Goal: Task Accomplishment & Management: Manage account settings

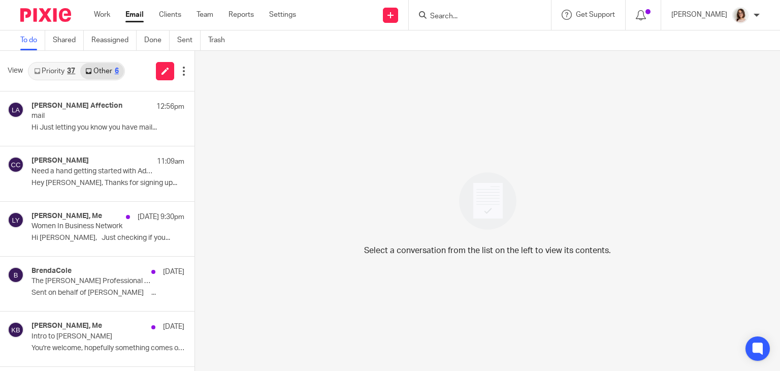
click at [137, 20] on link "Email" at bounding box center [134, 15] width 18 height 10
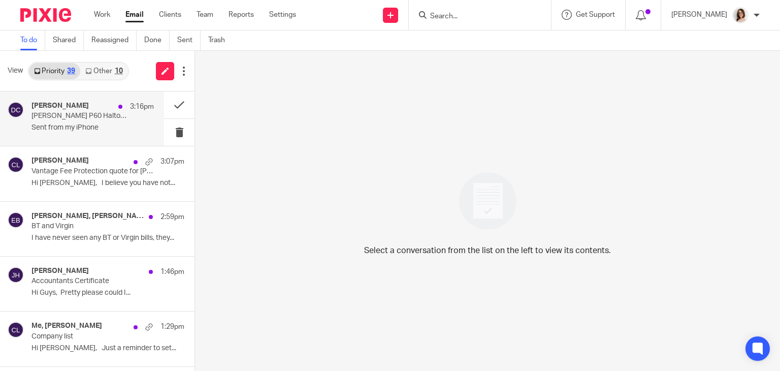
click at [81, 127] on p "Sent from my iPhone" at bounding box center [93, 127] width 122 height 9
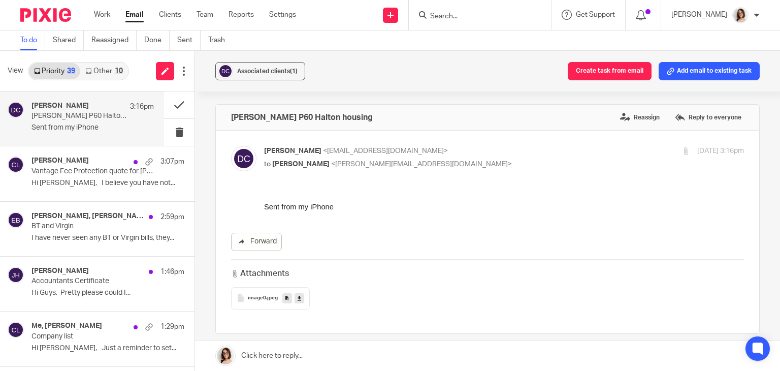
click at [298, 295] on icon at bounding box center [300, 298] width 4 height 8
drag, startPoint x: 331, startPoint y: 119, endPoint x: 229, endPoint y: 128, distance: 102.4
click at [229, 128] on div "Darren P60 Halton housing Reassign Reply to everyone" at bounding box center [488, 117] width 544 height 25
copy h4 "Darren P60 Halton housing"
click at [719, 204] on div "Sent from my iPhone" at bounding box center [504, 202] width 480 height 21
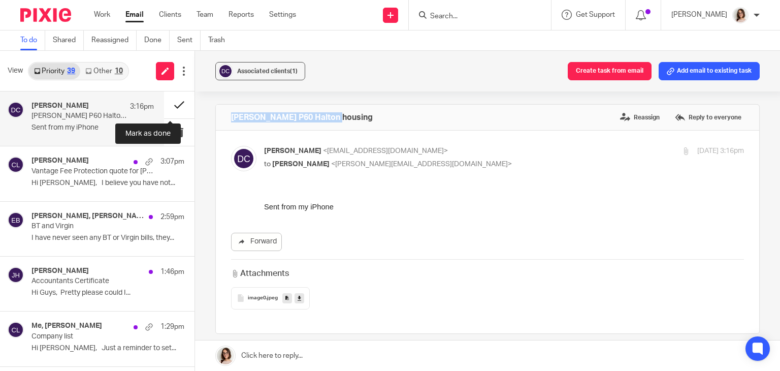
click at [171, 108] on button at bounding box center [179, 104] width 30 height 27
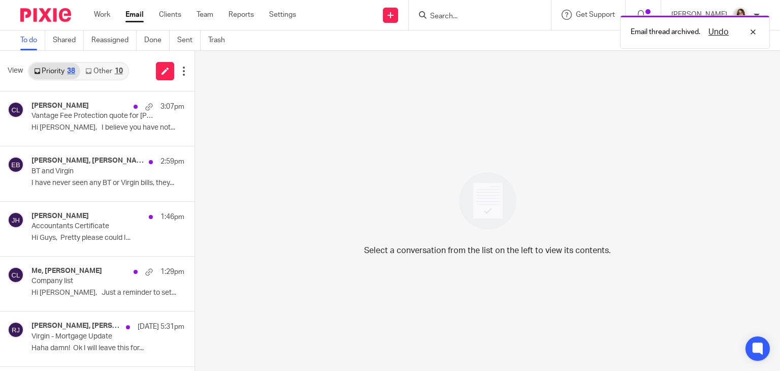
click at [104, 67] on link "Other 10" at bounding box center [103, 71] width 47 height 16
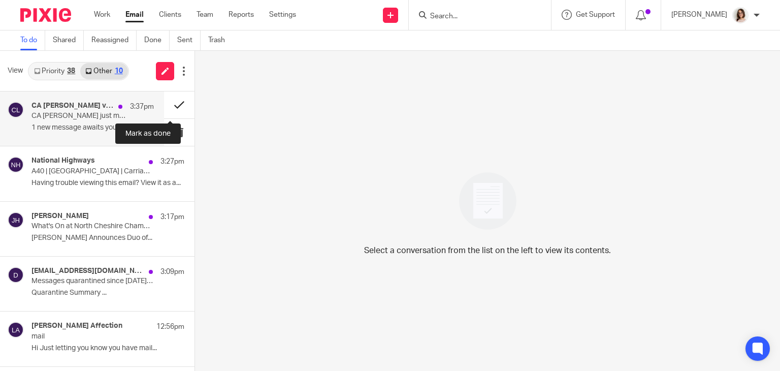
click at [167, 106] on button at bounding box center [179, 104] width 30 height 27
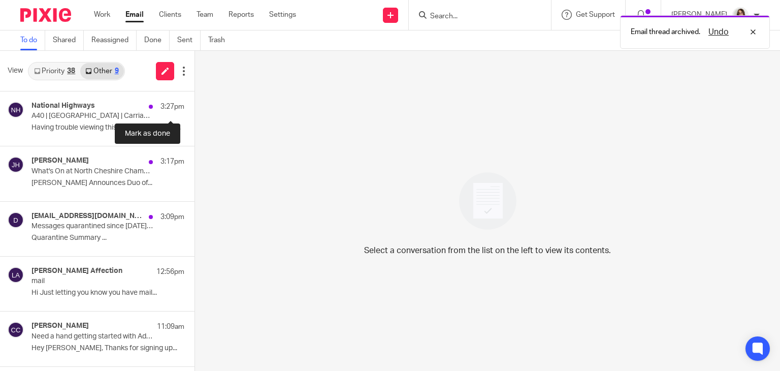
click at [195, 106] on button at bounding box center [199, 104] width 8 height 27
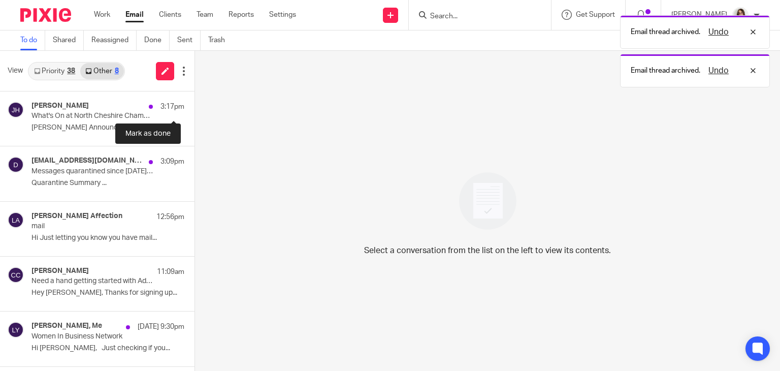
click at [195, 106] on button at bounding box center [199, 104] width 8 height 27
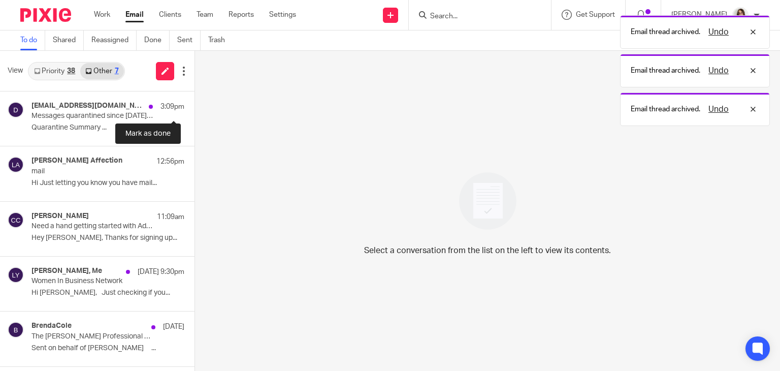
click at [195, 106] on button at bounding box center [199, 104] width 8 height 27
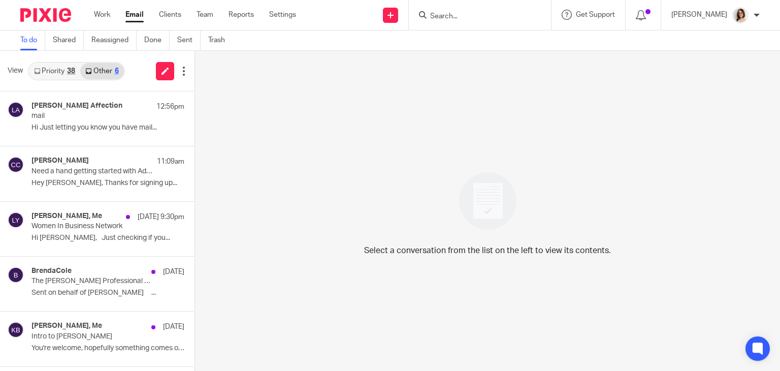
click at [134, 15] on link "Email" at bounding box center [134, 15] width 18 height 10
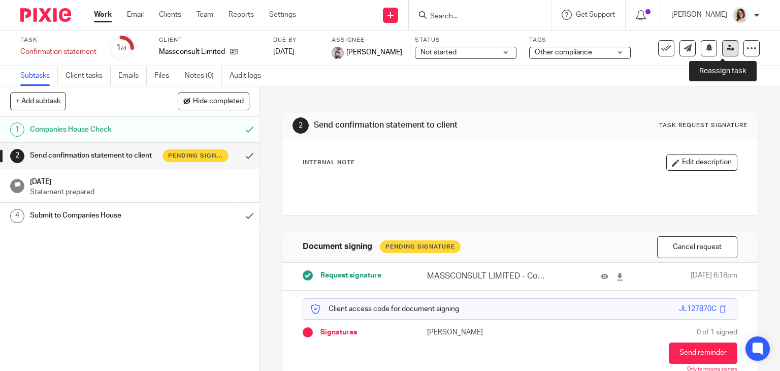
click at [727, 49] on icon at bounding box center [731, 48] width 8 height 8
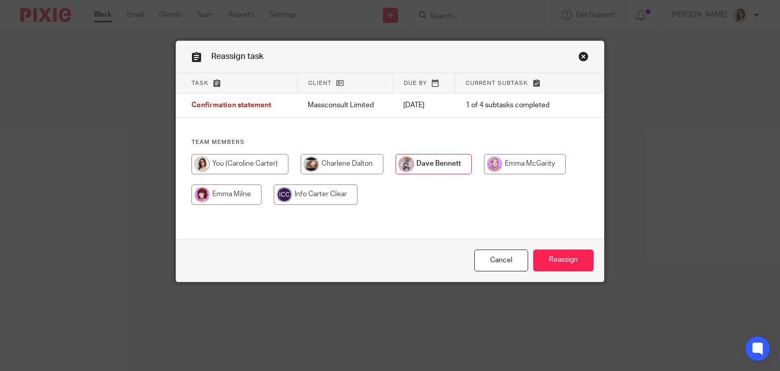
click at [270, 170] on input "radio" at bounding box center [240, 164] width 97 height 20
radio input "true"
click at [558, 265] on input "Reassign" at bounding box center [563, 260] width 60 height 22
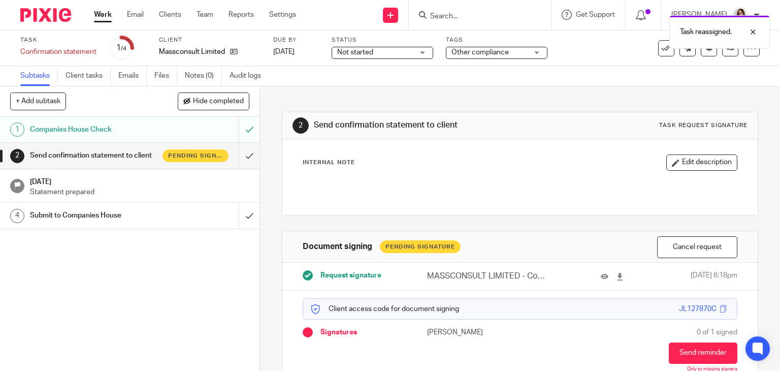
click at [102, 15] on link "Work" at bounding box center [103, 15] width 18 height 10
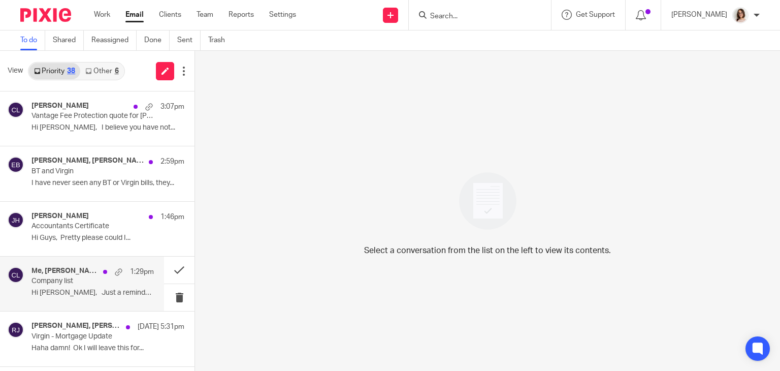
click at [90, 285] on p "Company list" at bounding box center [81, 281] width 98 height 9
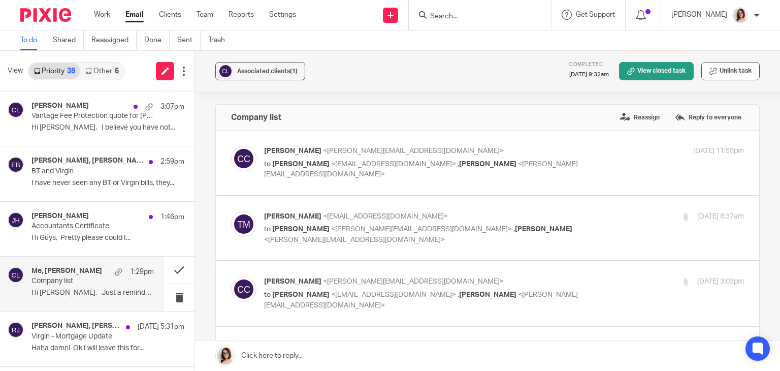
click at [726, 70] on button "Unlink task" at bounding box center [731, 71] width 58 height 18
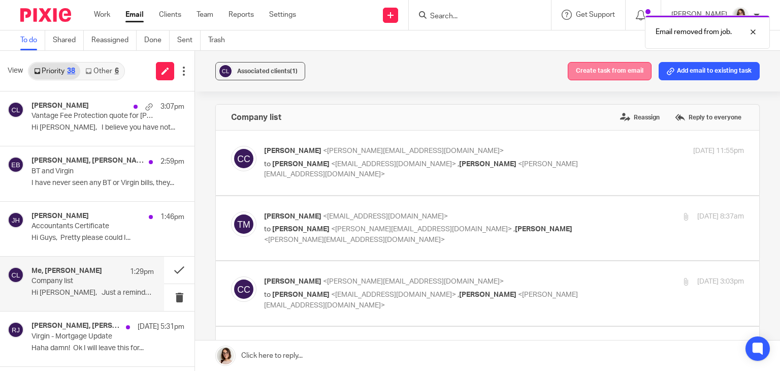
click at [620, 67] on button "Create task from email" at bounding box center [610, 71] width 84 height 18
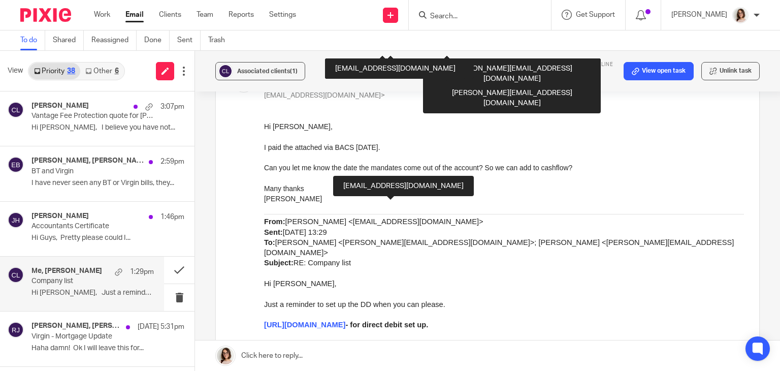
scroll to position [1132, 0]
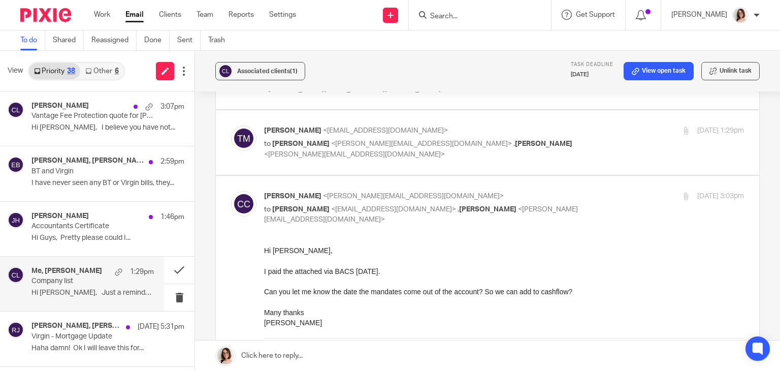
click at [525, 158] on label at bounding box center [488, 142] width 544 height 65
click at [231, 125] on input "checkbox" at bounding box center [231, 125] width 1 height 1
checkbox input "true"
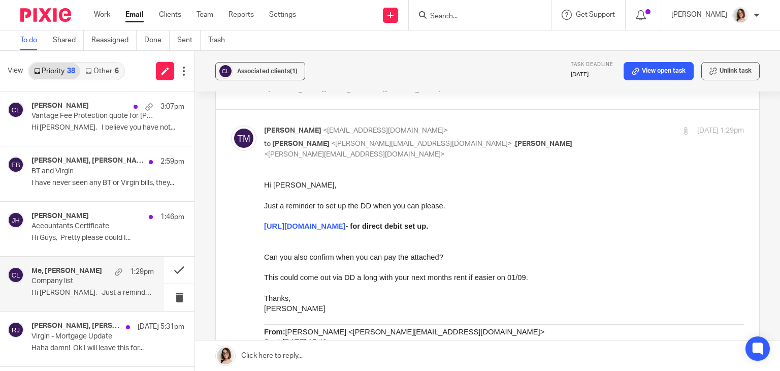
scroll to position [0, 0]
click at [650, 71] on link "View open task" at bounding box center [659, 71] width 70 height 18
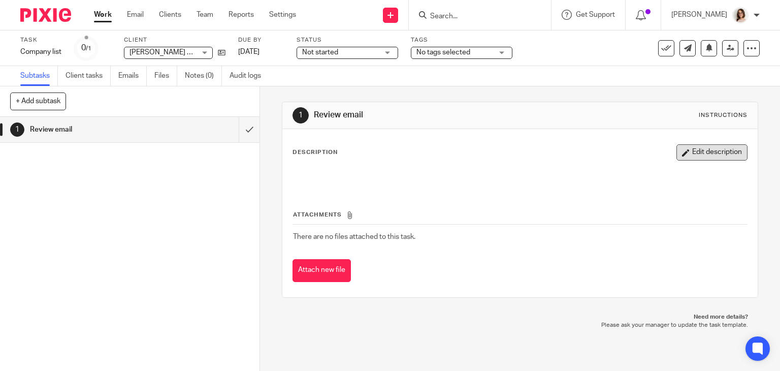
click at [686, 159] on button "Edit description" at bounding box center [712, 152] width 71 height 16
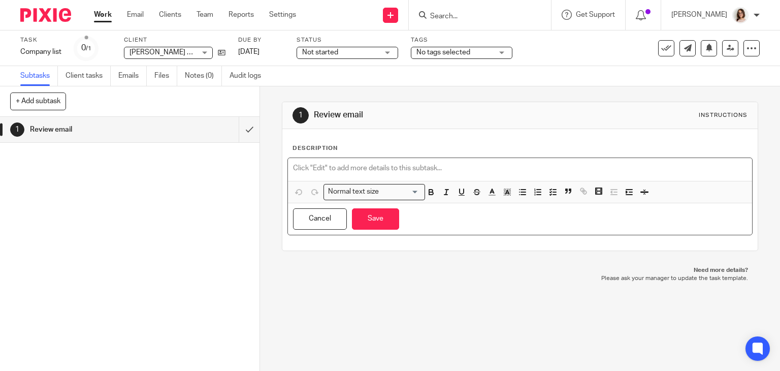
click at [343, 168] on p at bounding box center [520, 168] width 455 height 10
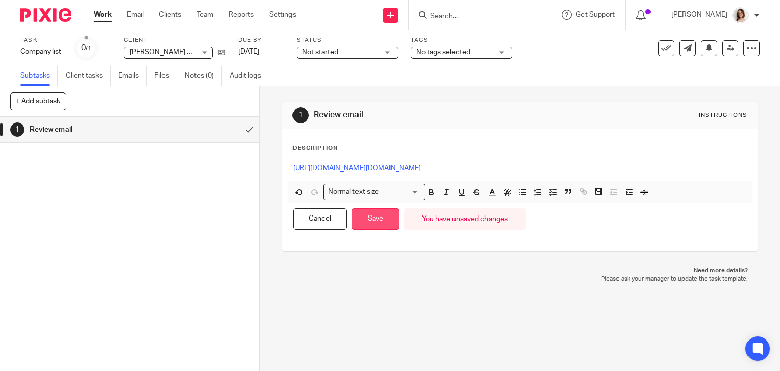
click at [366, 230] on button "Save" at bounding box center [375, 219] width 47 height 22
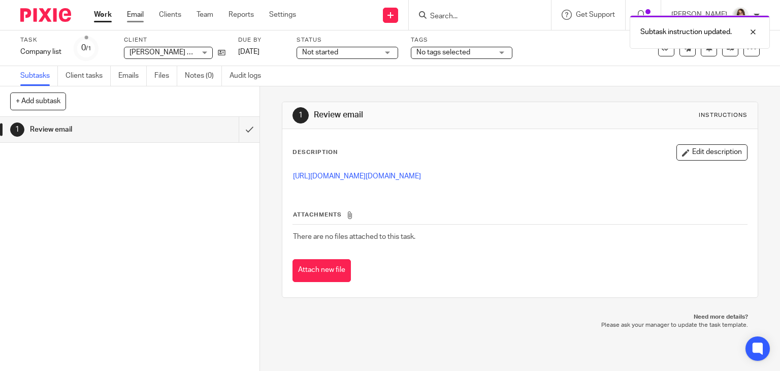
click at [138, 13] on link "Email" at bounding box center [135, 15] width 17 height 10
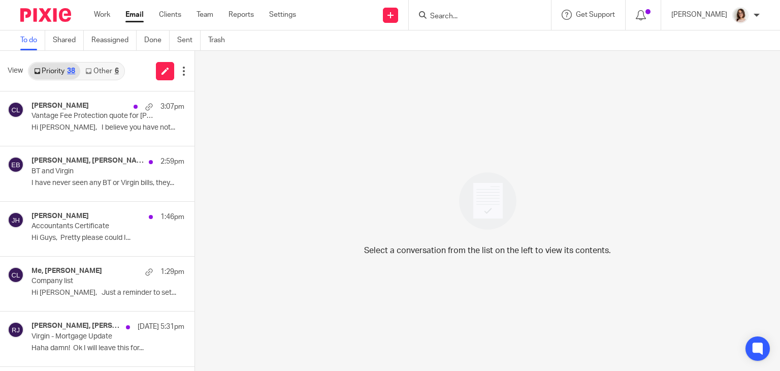
click at [96, 68] on link "Other 6" at bounding box center [101, 71] width 43 height 16
